Goal: Check status: Check status

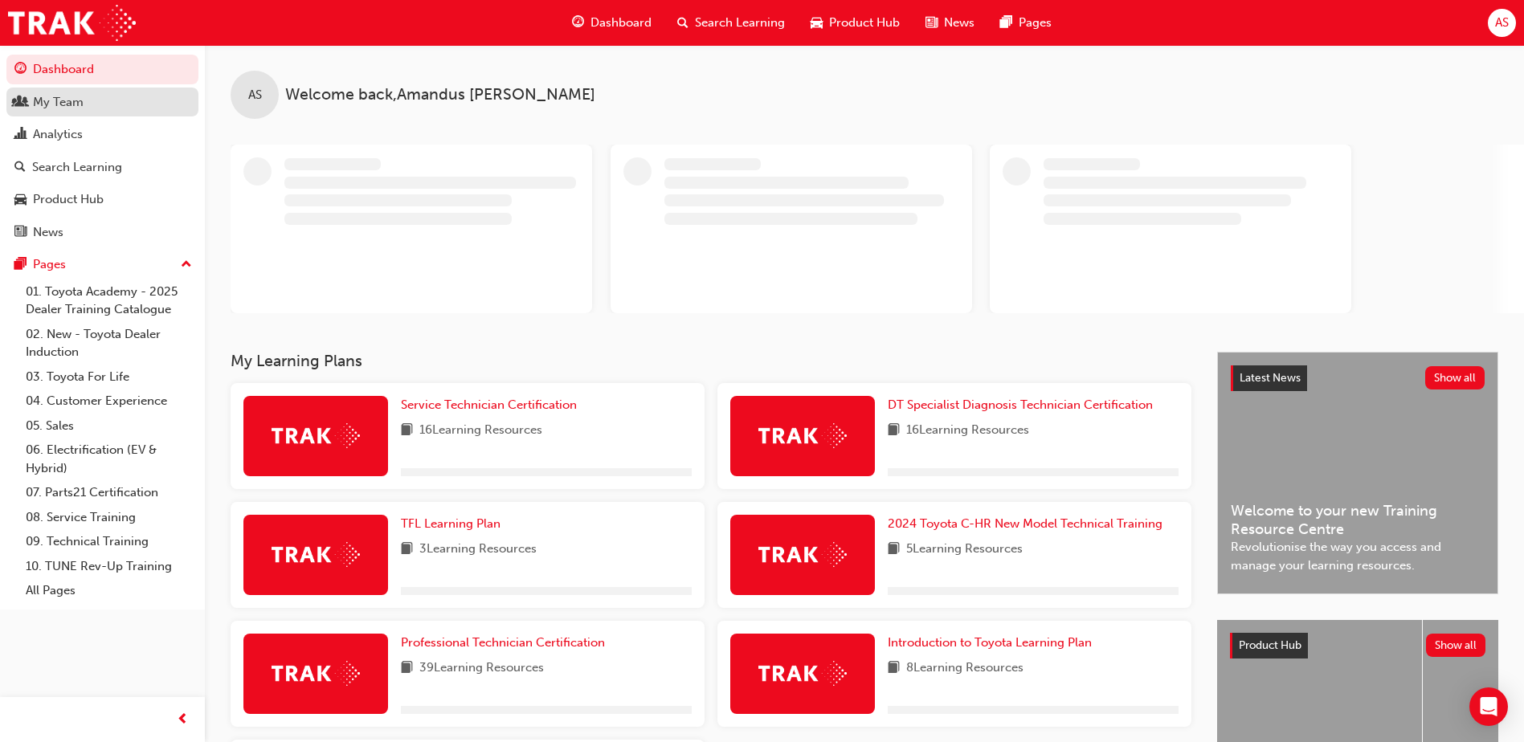
click at [54, 103] on div "My Team" at bounding box center [58, 102] width 51 height 18
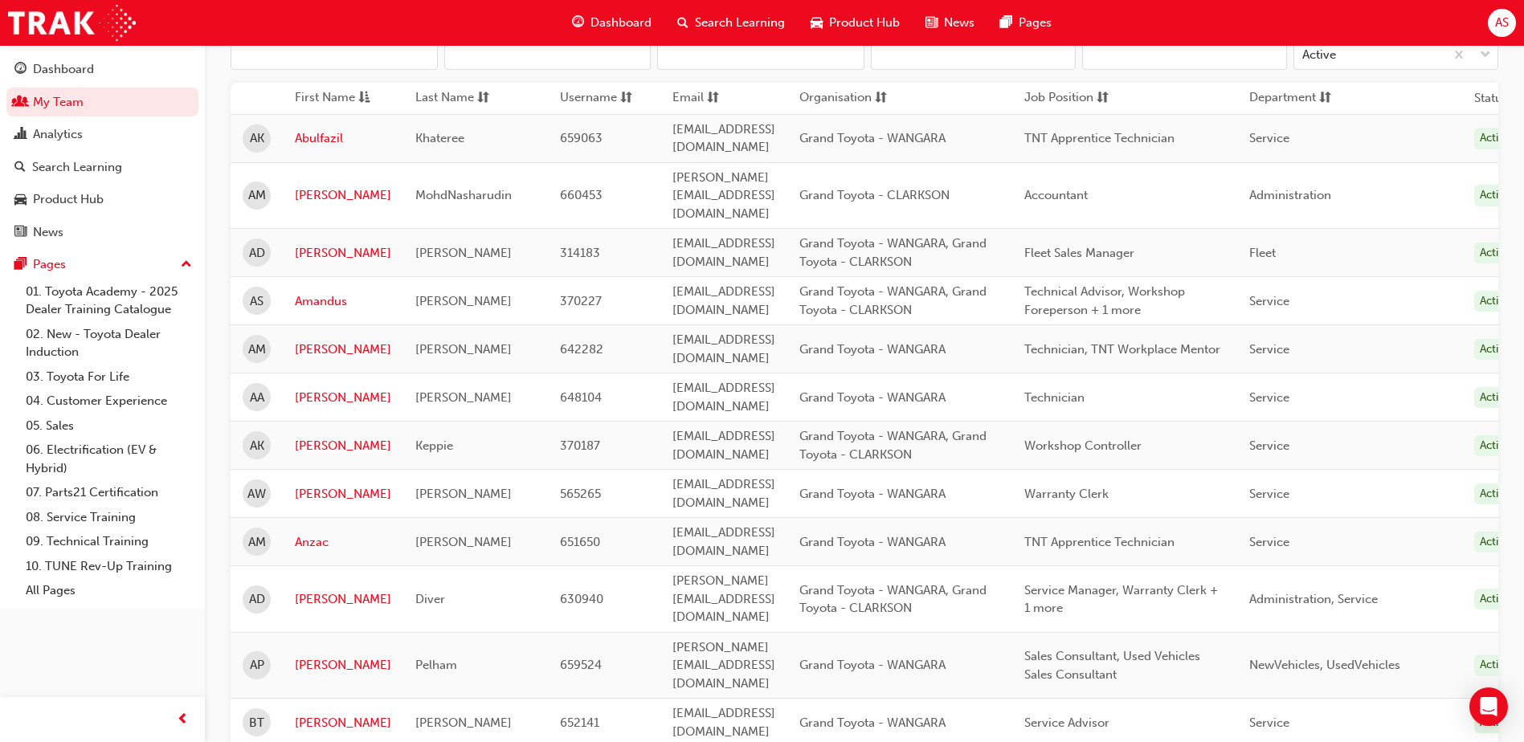
scroll to position [482, 0]
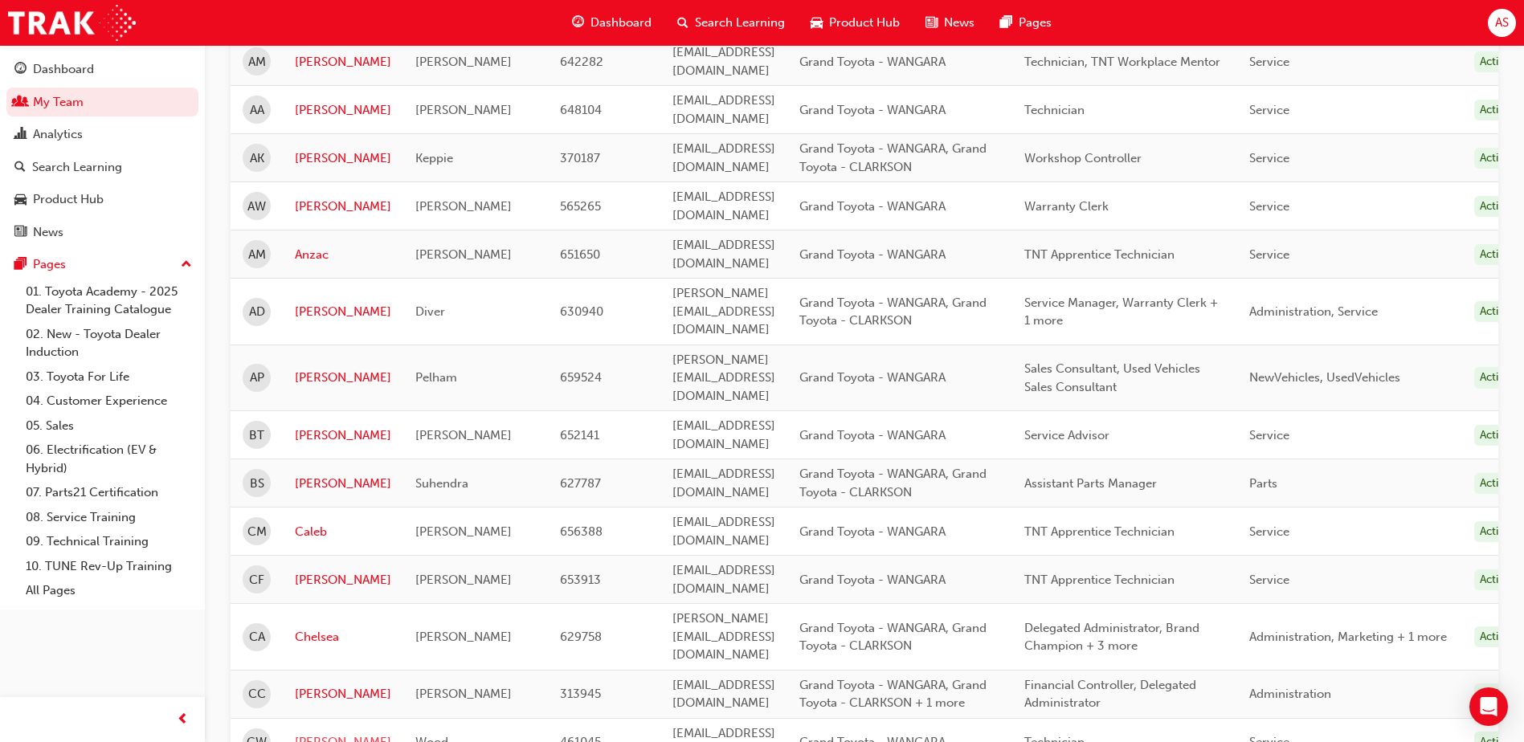
click at [312, 733] on link "[PERSON_NAME]" at bounding box center [343, 742] width 96 height 18
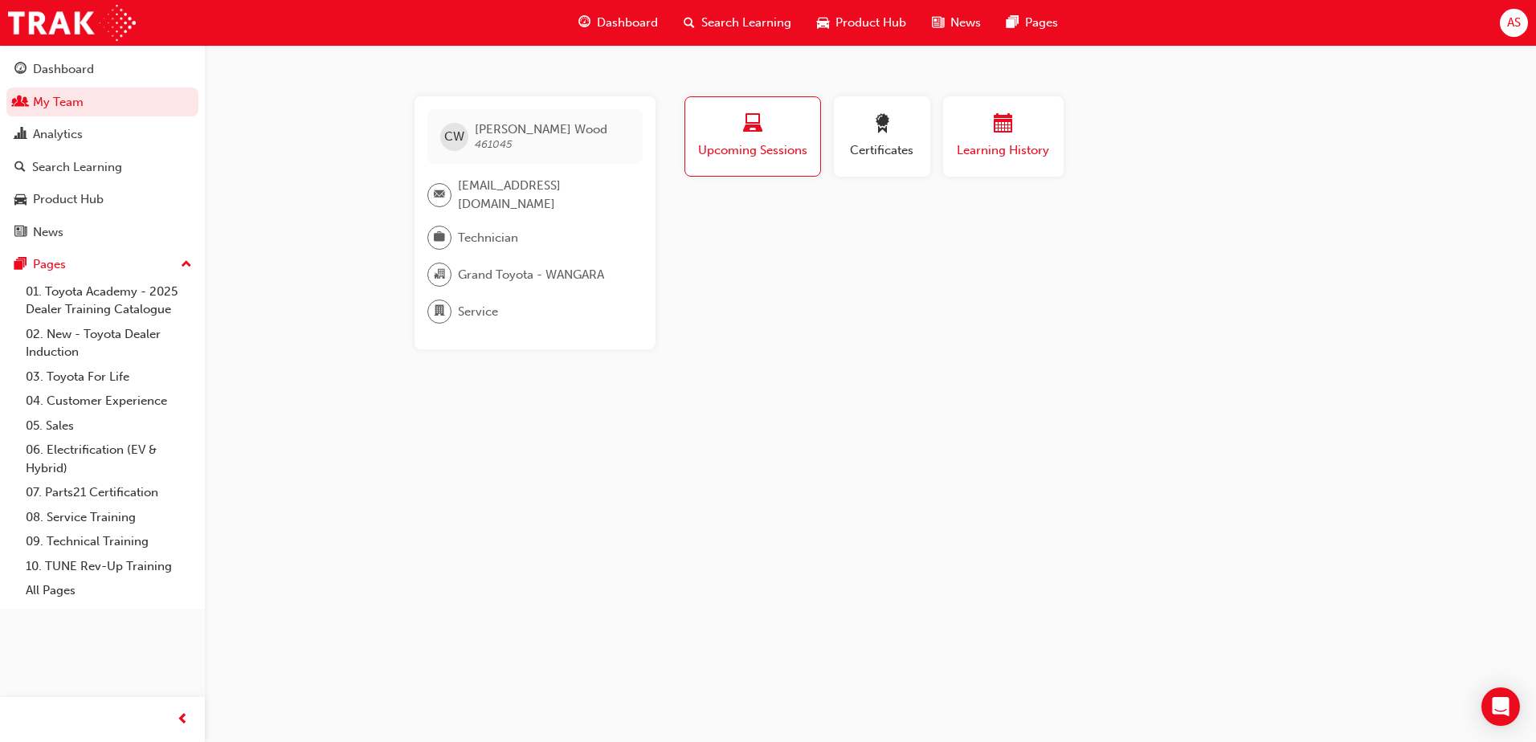
click at [983, 149] on span "Learning History" at bounding box center [1003, 150] width 96 height 18
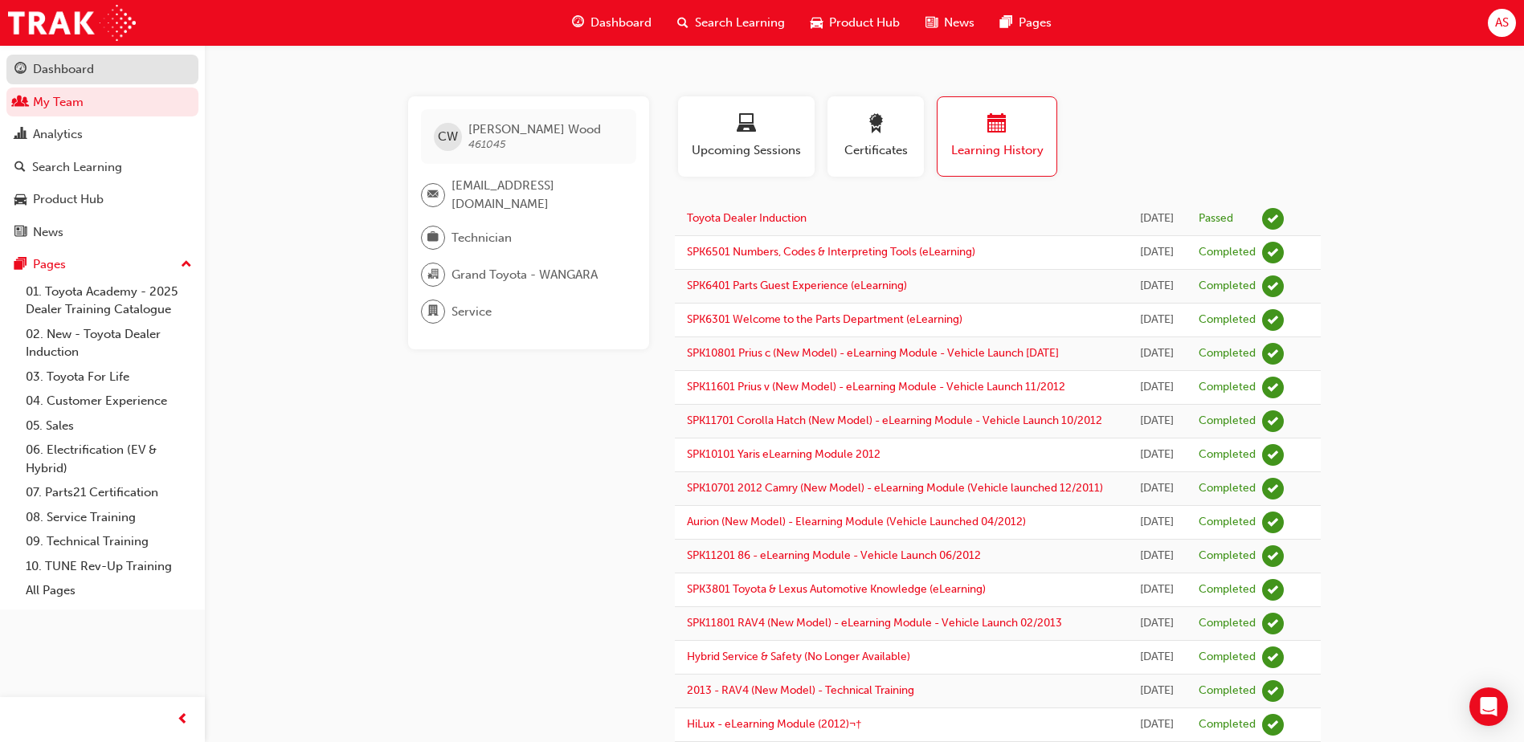
click at [72, 69] on div "Dashboard" at bounding box center [63, 69] width 61 height 18
